Goal: Task Accomplishment & Management: Use online tool/utility

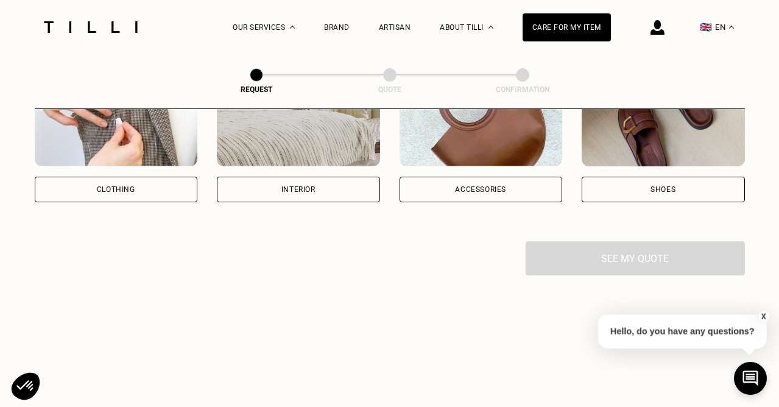
scroll to position [299, 0]
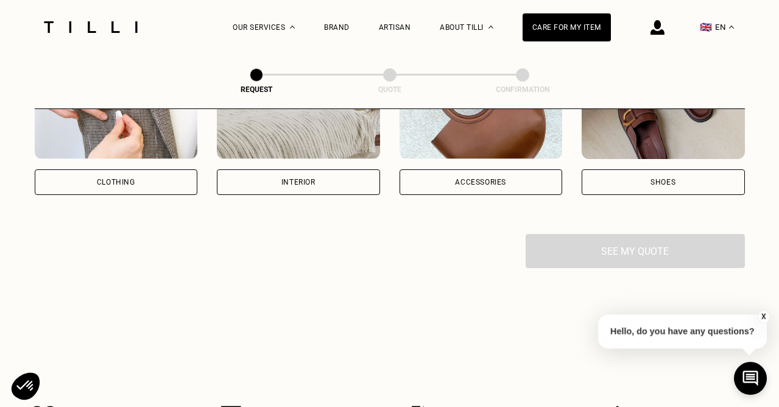
click at [124, 186] on div "Clothing" at bounding box center [116, 182] width 163 height 26
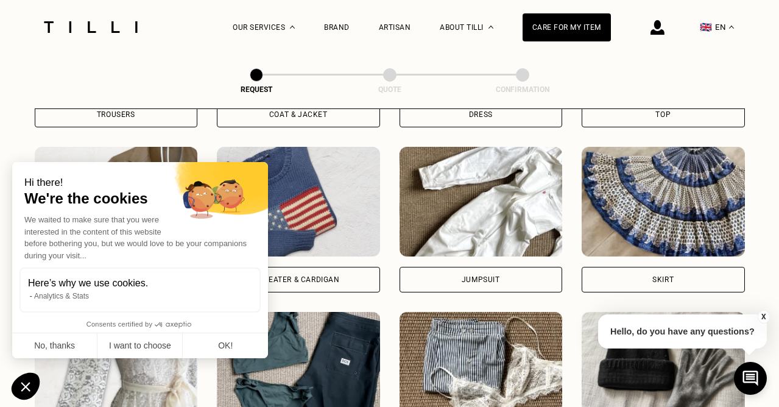
scroll to position [698, 0]
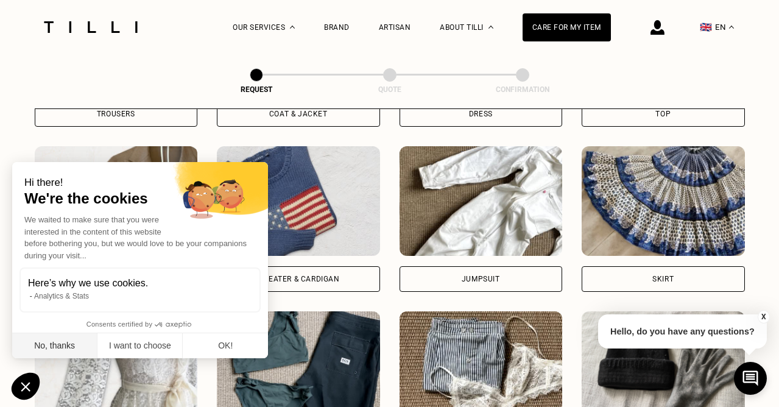
click at [63, 350] on button "No, thanks" at bounding box center [54, 346] width 85 height 26
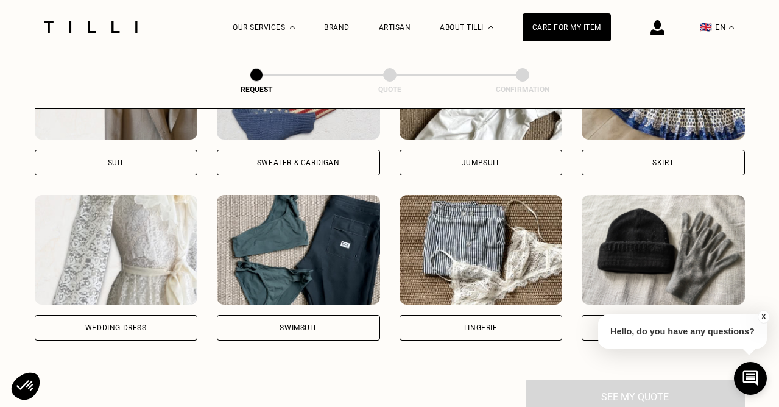
scroll to position [821, 0]
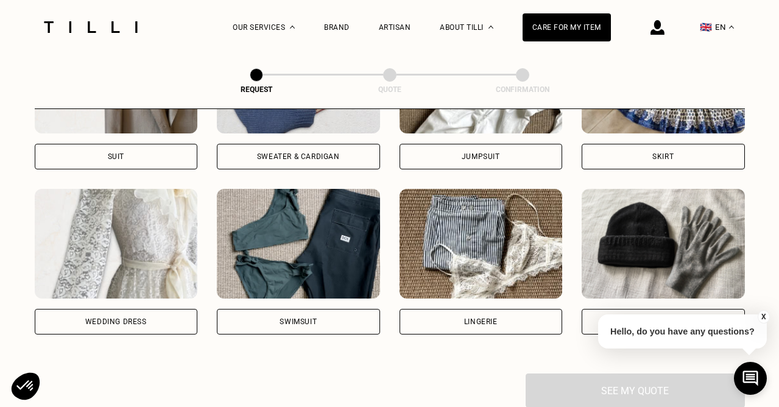
click at [661, 142] on div "Skirt" at bounding box center [663, 97] width 163 height 146
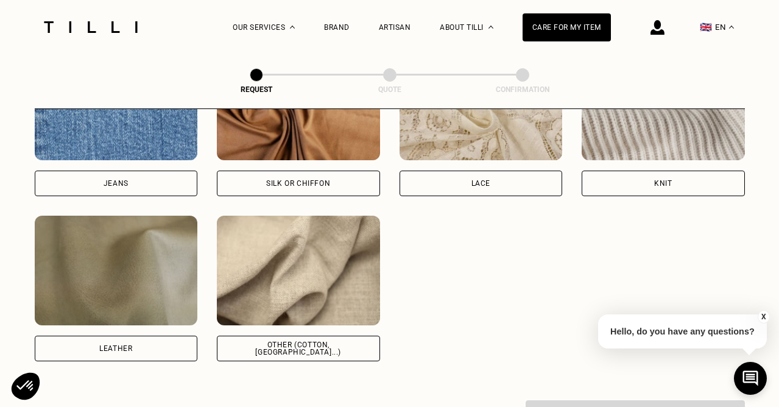
scroll to position [1360, 0]
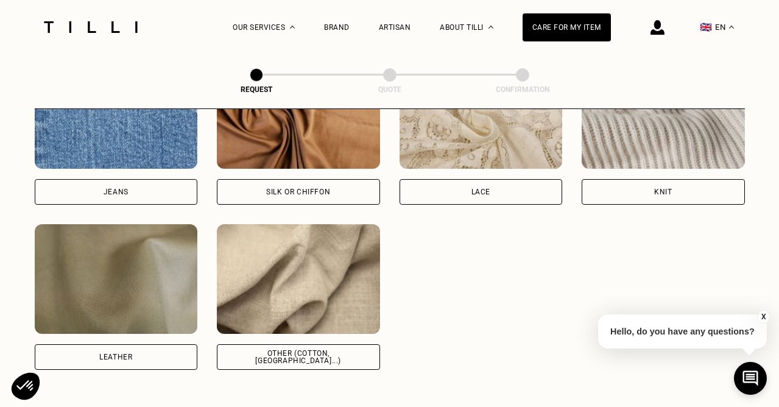
click at [766, 316] on button "X" at bounding box center [764, 316] width 12 height 13
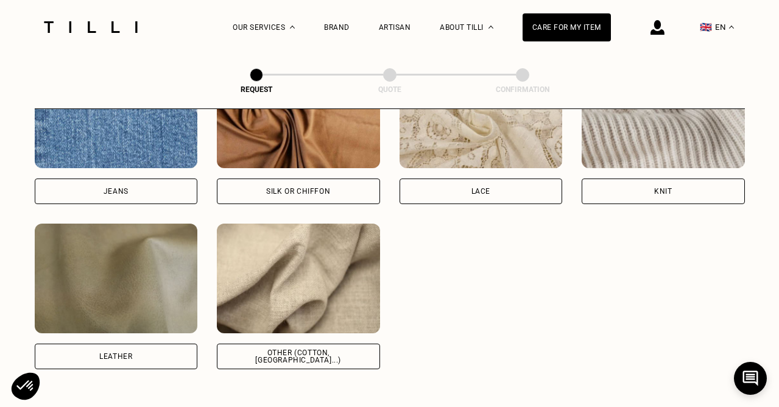
scroll to position [1370, 0]
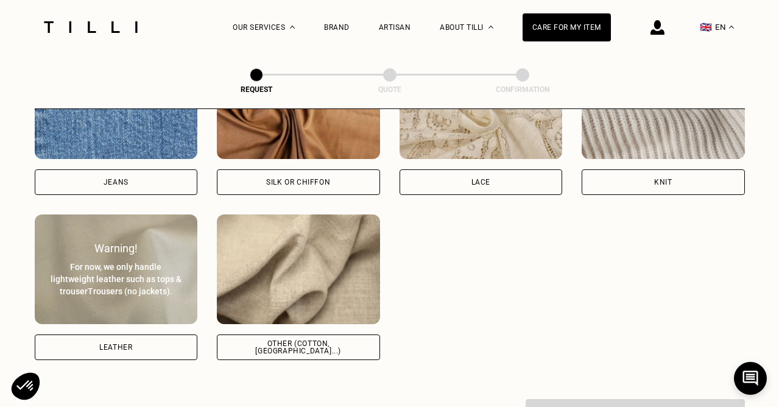
click at [152, 345] on div "Leather" at bounding box center [116, 347] width 163 height 26
select select "FR"
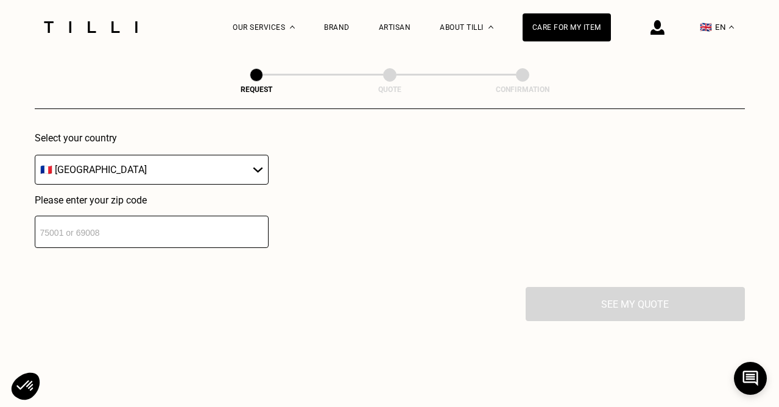
scroll to position [1786, 0]
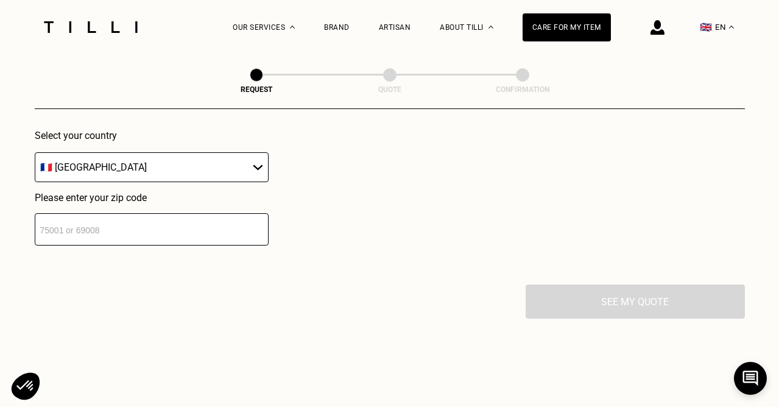
click at [102, 238] on input "number" at bounding box center [152, 229] width 234 height 32
type input "75003"
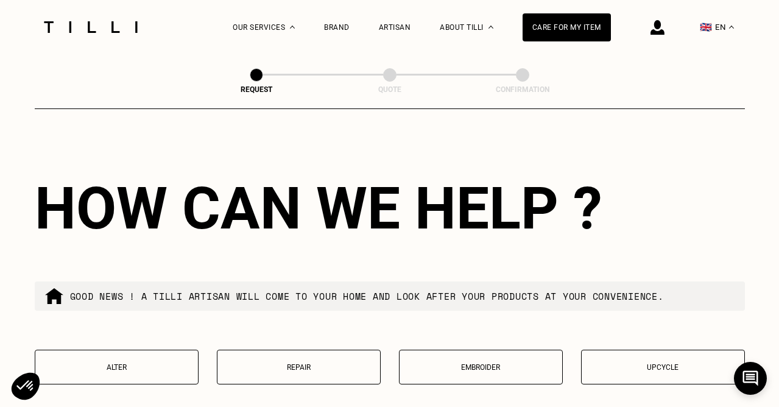
scroll to position [2124, 0]
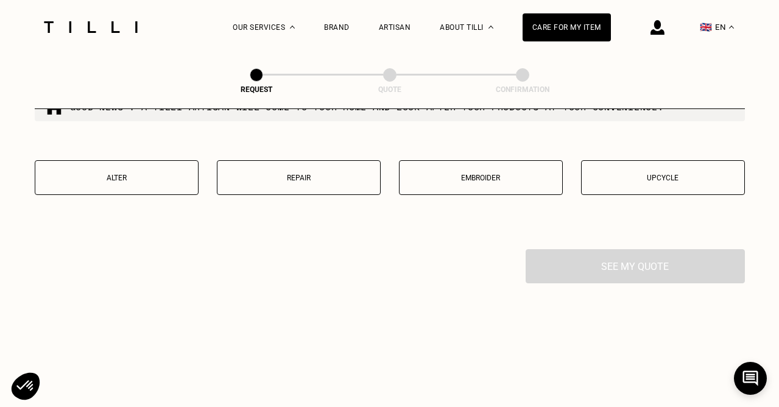
click at [170, 182] on p "Alter" at bounding box center [116, 178] width 150 height 9
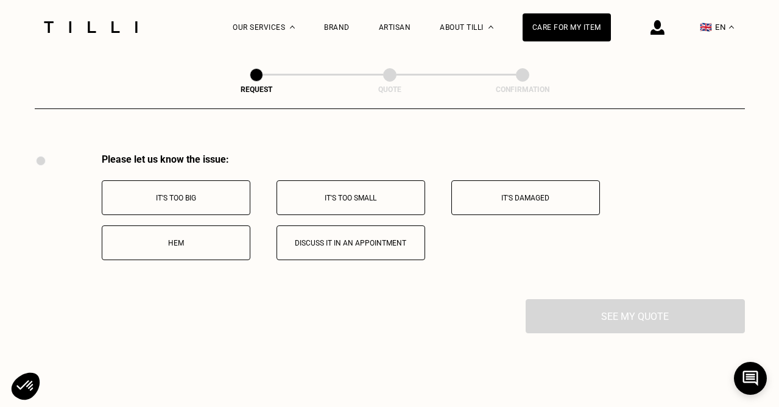
scroll to position [2239, 0]
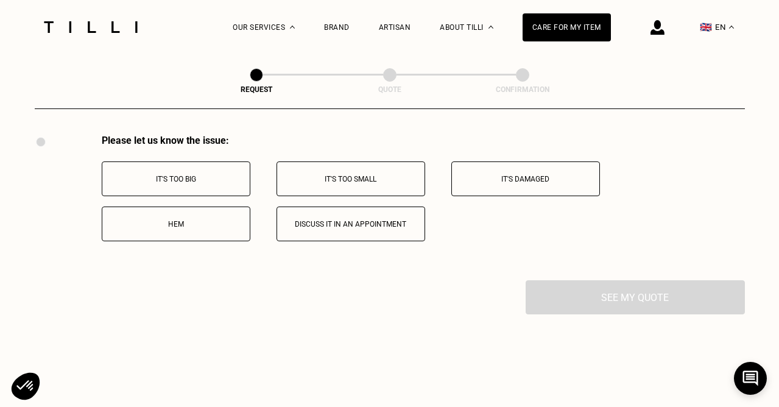
click at [190, 187] on button "It's too big" at bounding box center [176, 178] width 149 height 35
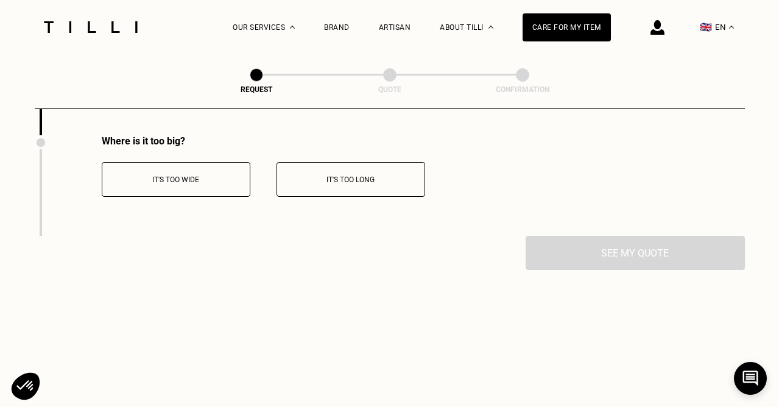
scroll to position [2385, 0]
click at [195, 190] on button "It's too wide" at bounding box center [176, 178] width 149 height 35
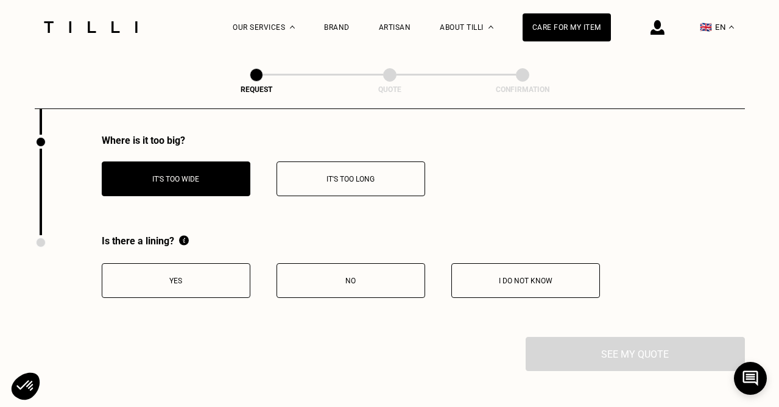
click at [479, 280] on p "I do not know" at bounding box center [525, 281] width 135 height 9
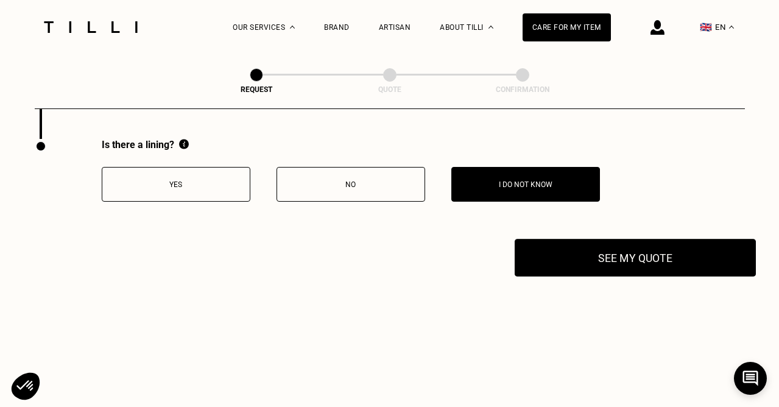
scroll to position [2483, 0]
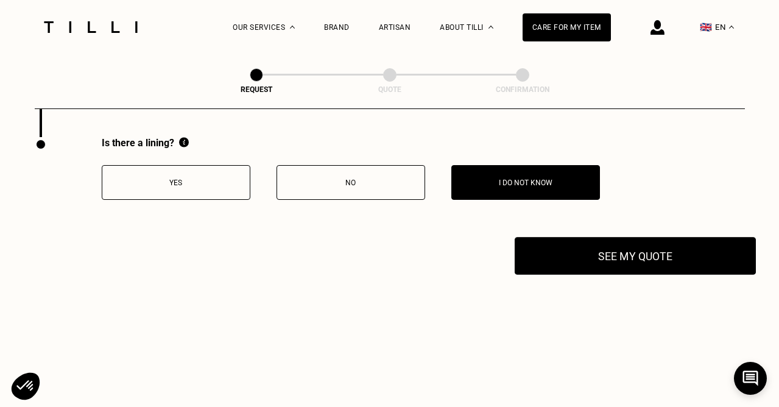
click at [587, 265] on button "See my quote" at bounding box center [635, 256] width 241 height 38
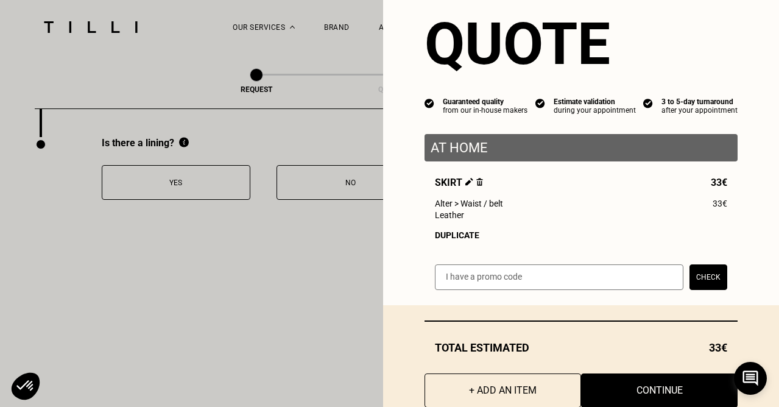
scroll to position [0, 0]
